Goal: Information Seeking & Learning: Learn about a topic

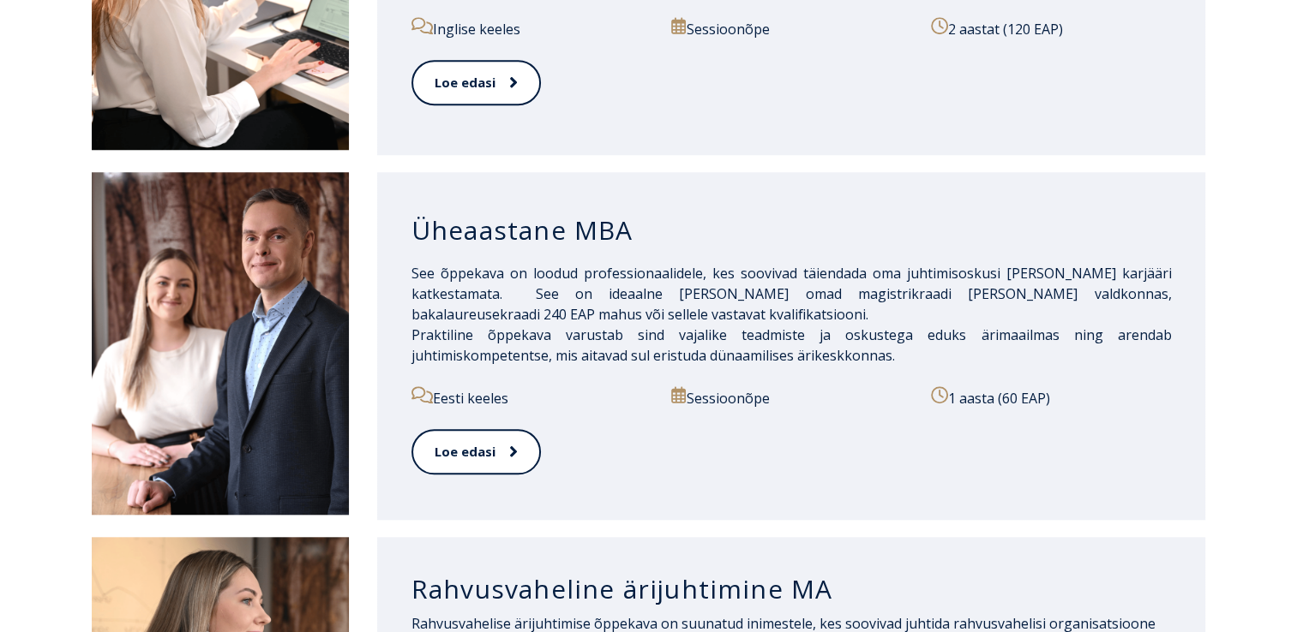
scroll to position [1543, 0]
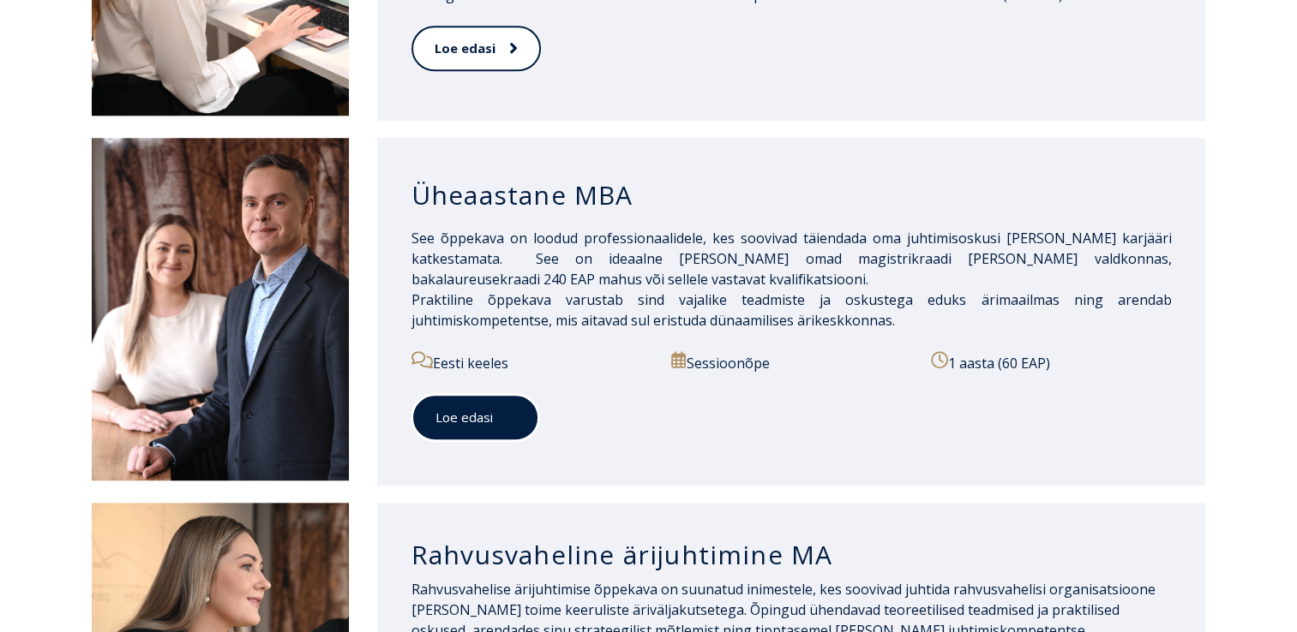
click at [444, 398] on link "Loe edasi" at bounding box center [475, 417] width 128 height 47
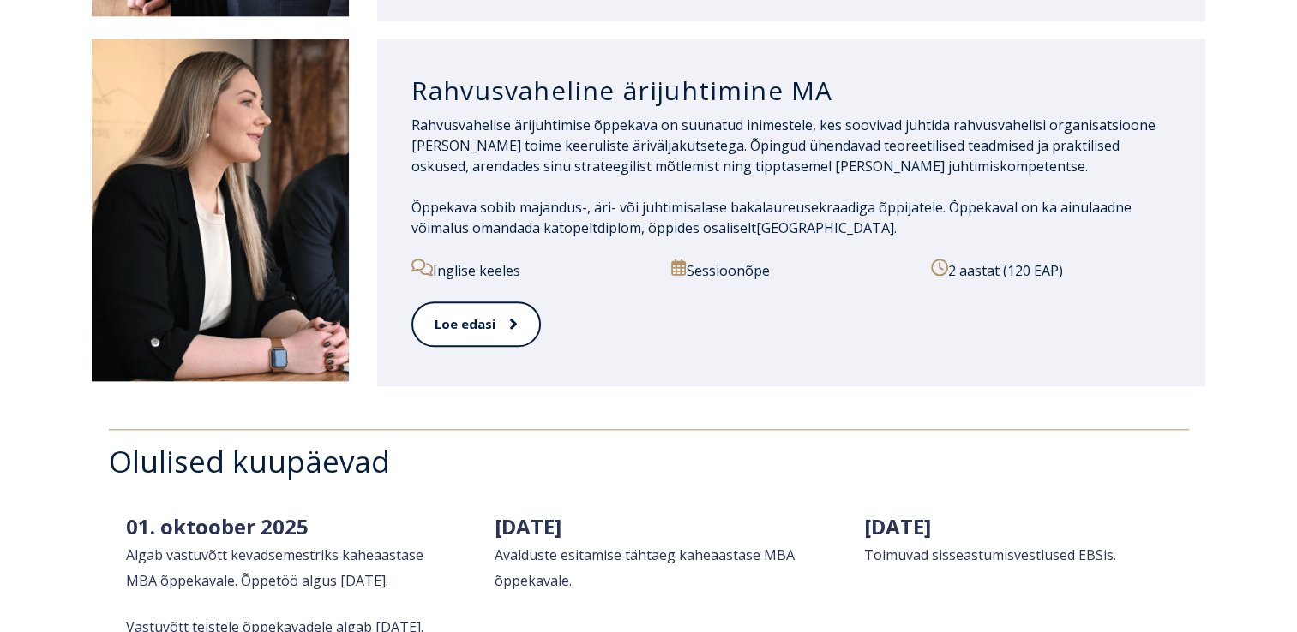
scroll to position [1954, 0]
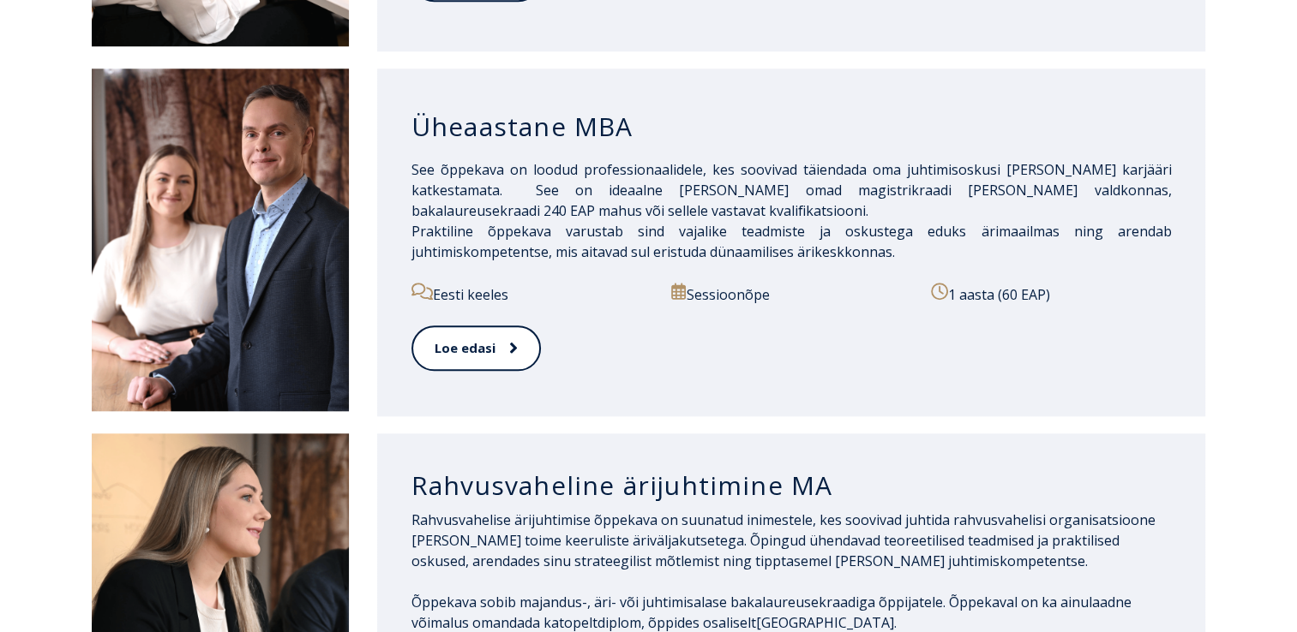
scroll to position [1611, 0]
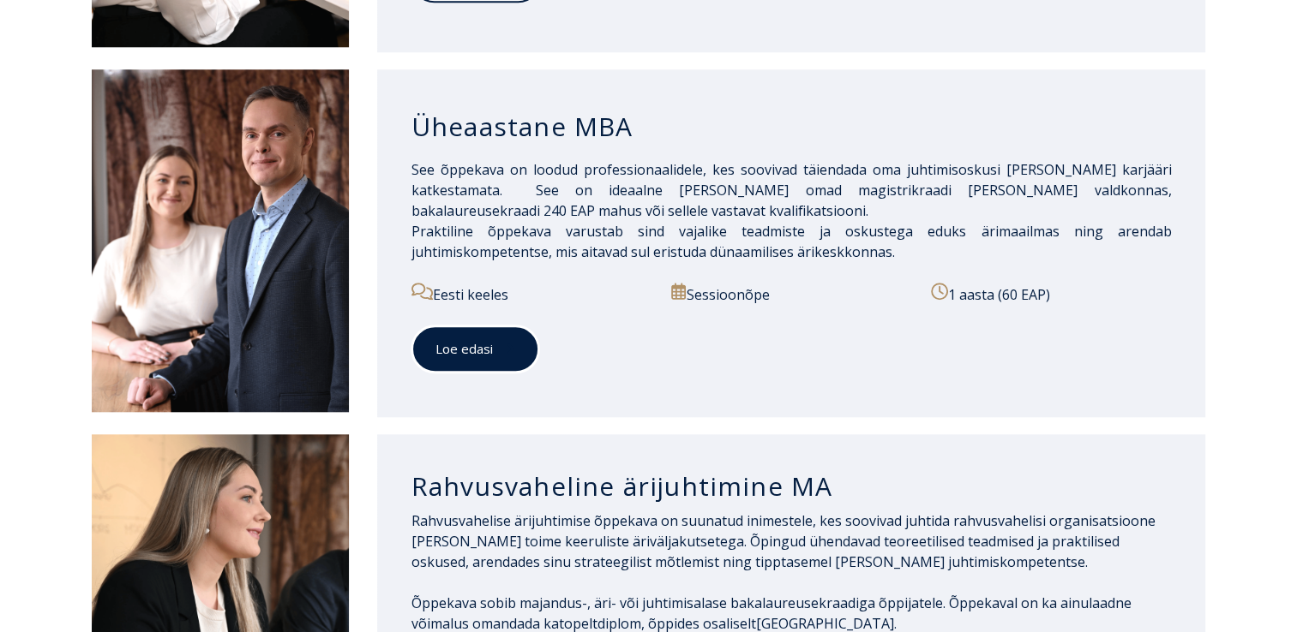
click at [456, 344] on link "Loe edasi" at bounding box center [475, 349] width 128 height 47
